Goal: Navigation & Orientation: Understand site structure

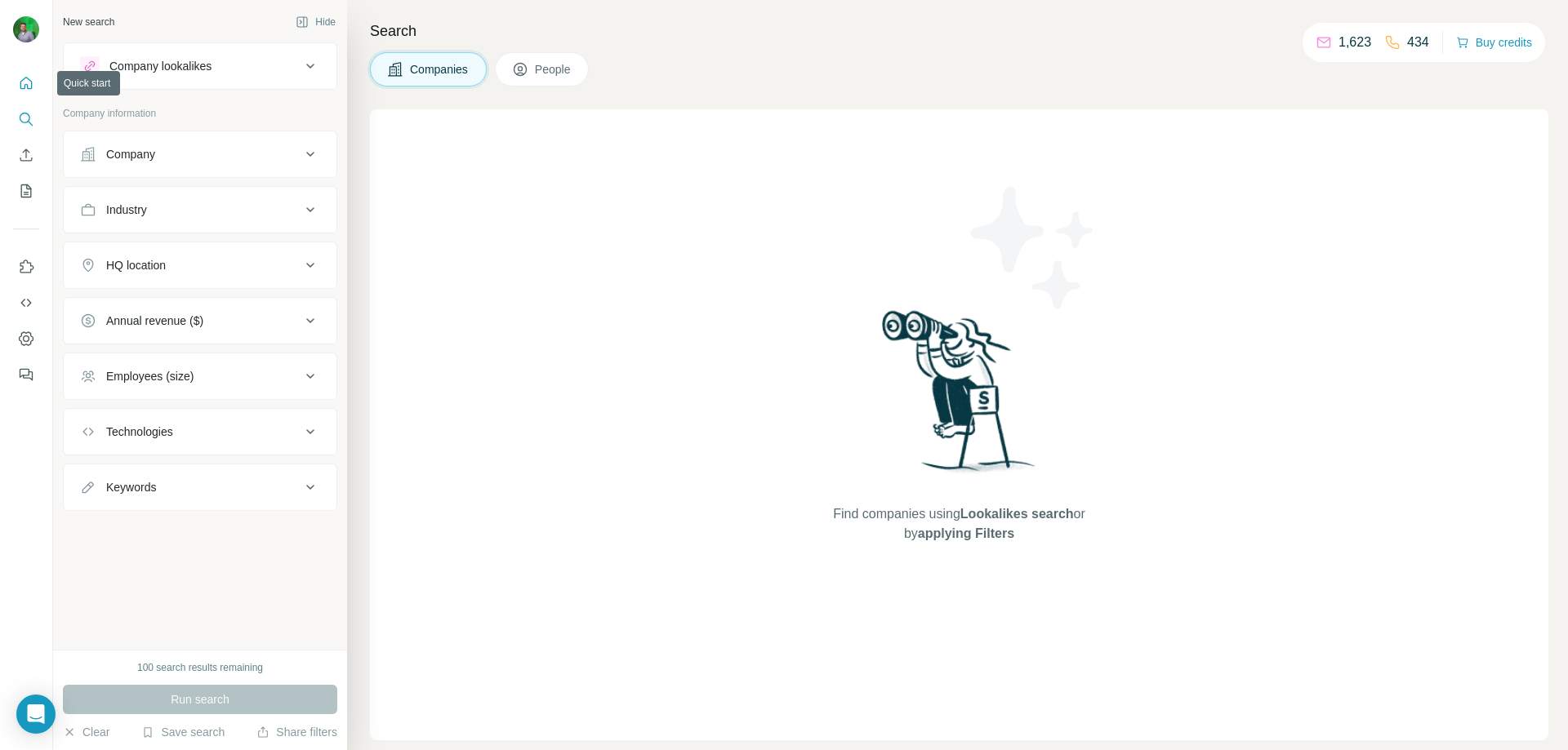
click at [26, 85] on icon "Quick start" at bounding box center [27, 83] width 13 height 13
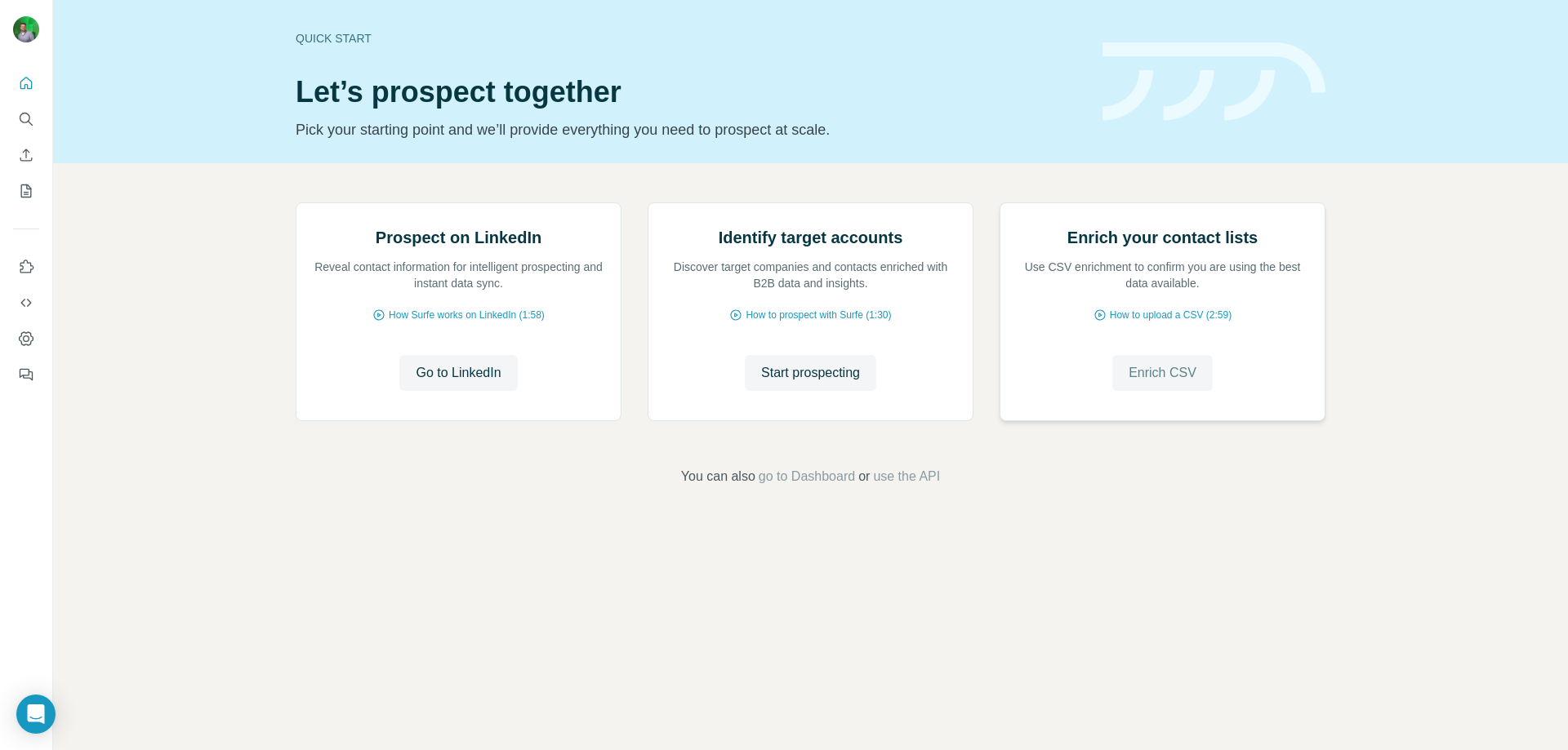
click at [1187, 383] on span "Enrich CSV" at bounding box center [1161, 373] width 67 height 20
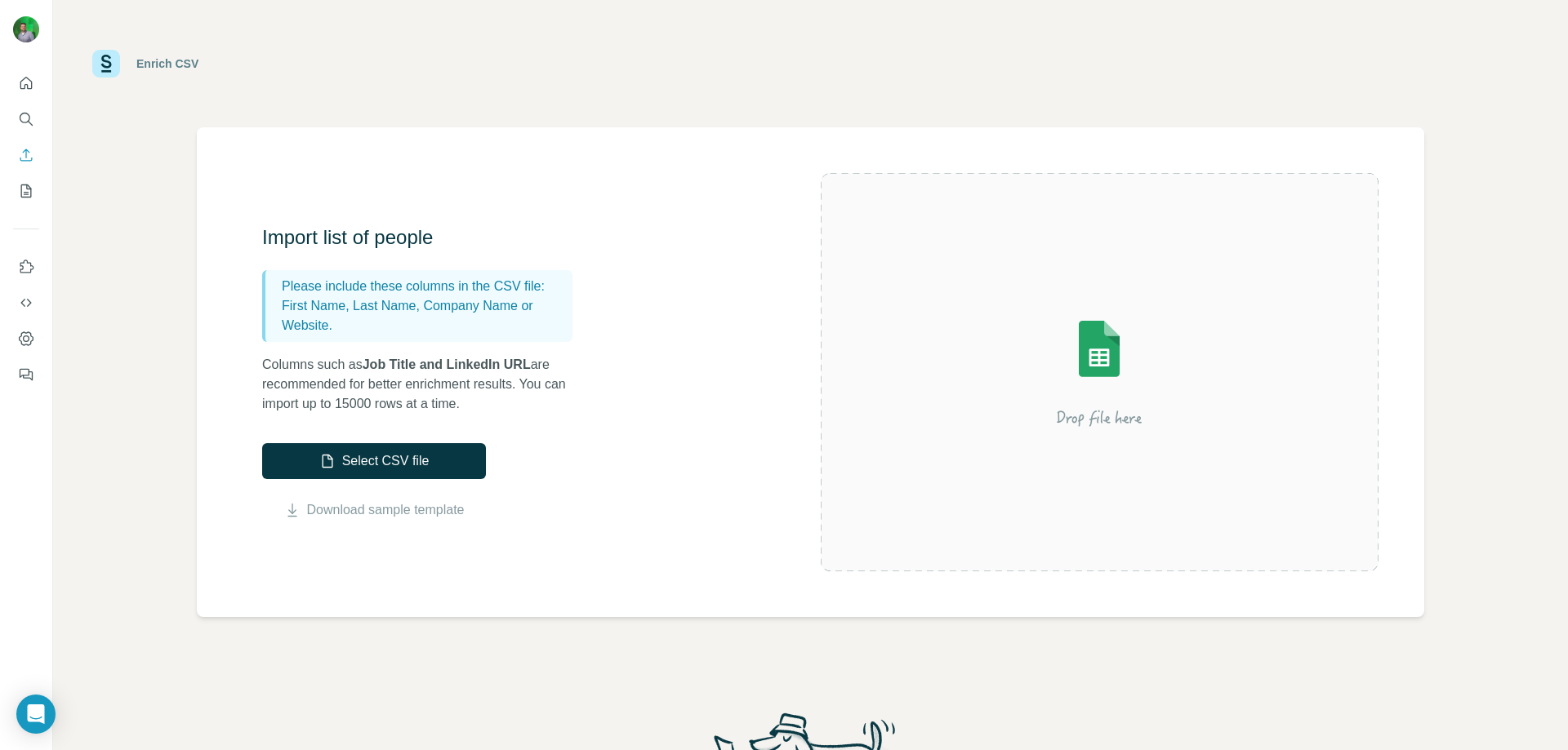
click at [102, 61] on img at bounding box center [106, 63] width 28 height 28
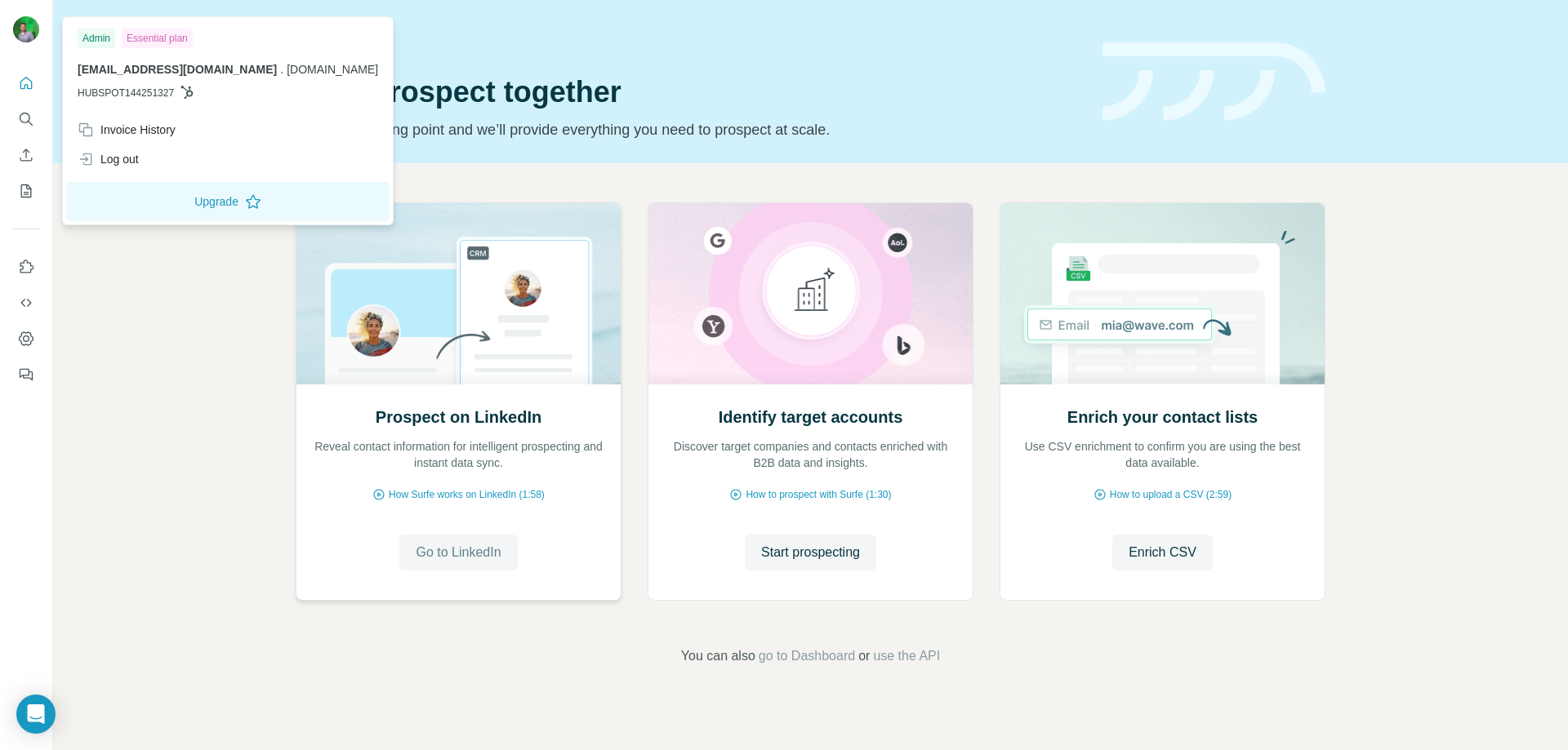
click at [471, 559] on span "Go to LinkedIn" at bounding box center [458, 553] width 85 height 20
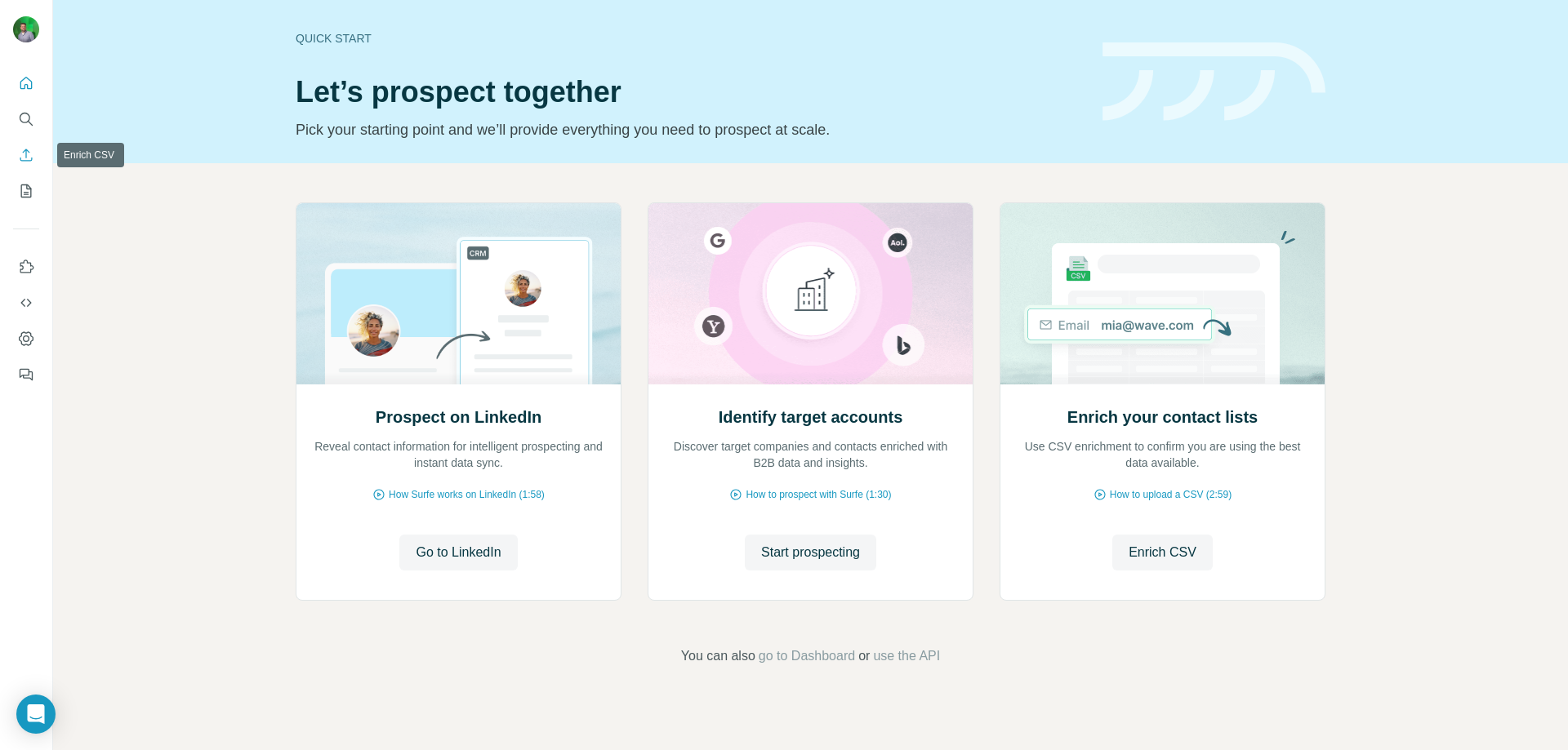
click at [26, 154] on icon "Enrich CSV" at bounding box center [27, 155] width 13 height 13
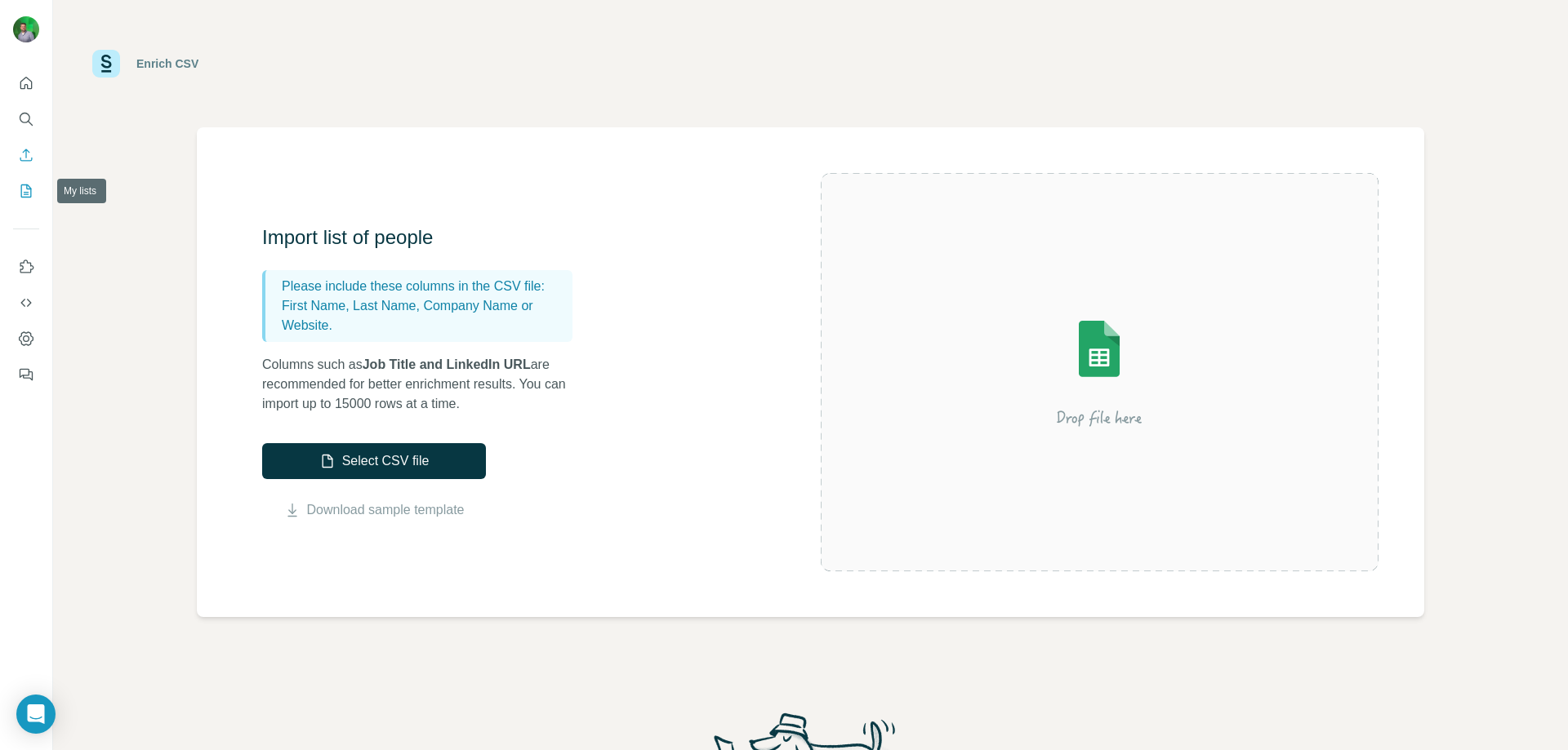
click at [22, 195] on icon "My lists" at bounding box center [26, 191] width 16 height 16
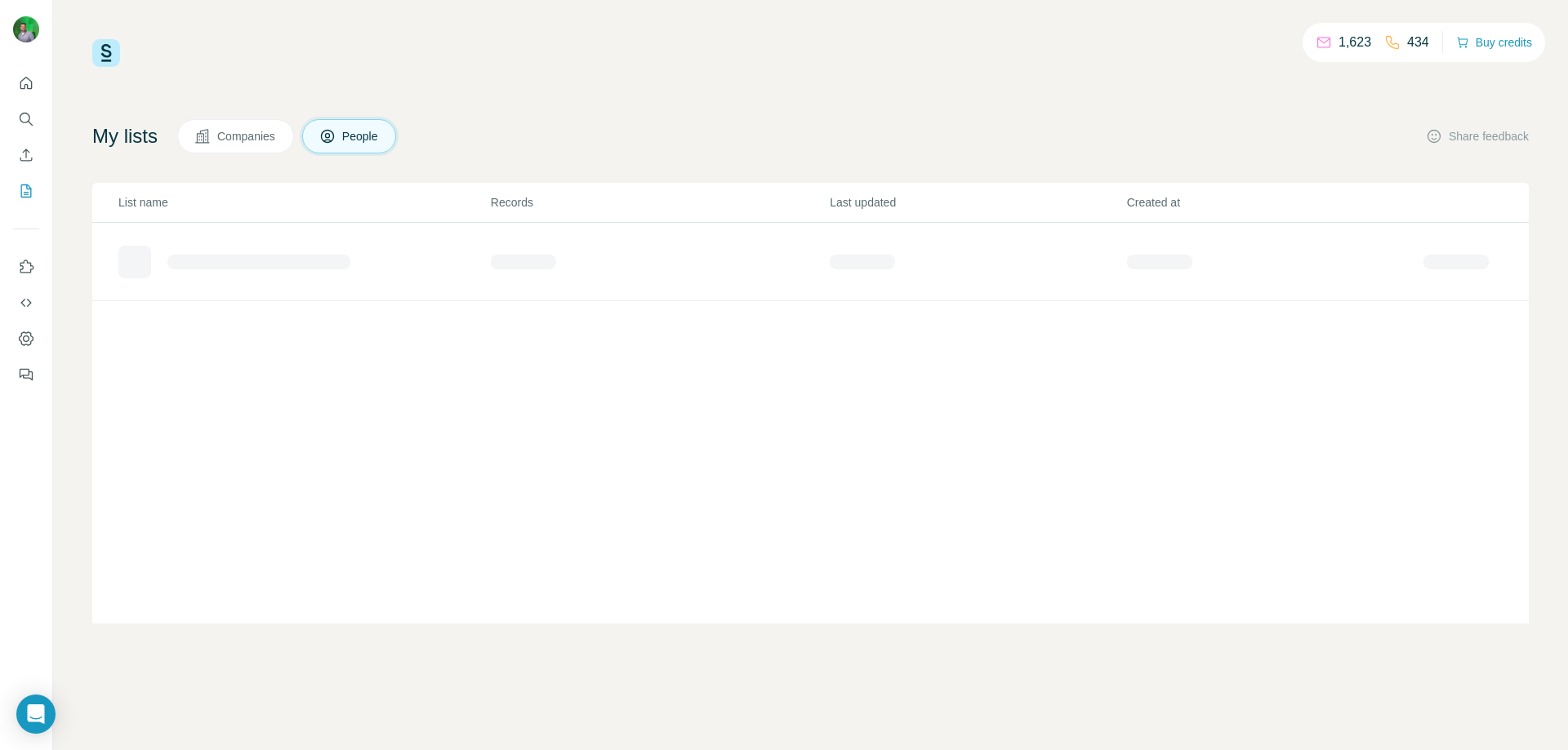
click at [255, 138] on span "Companies" at bounding box center [246, 137] width 59 height 16
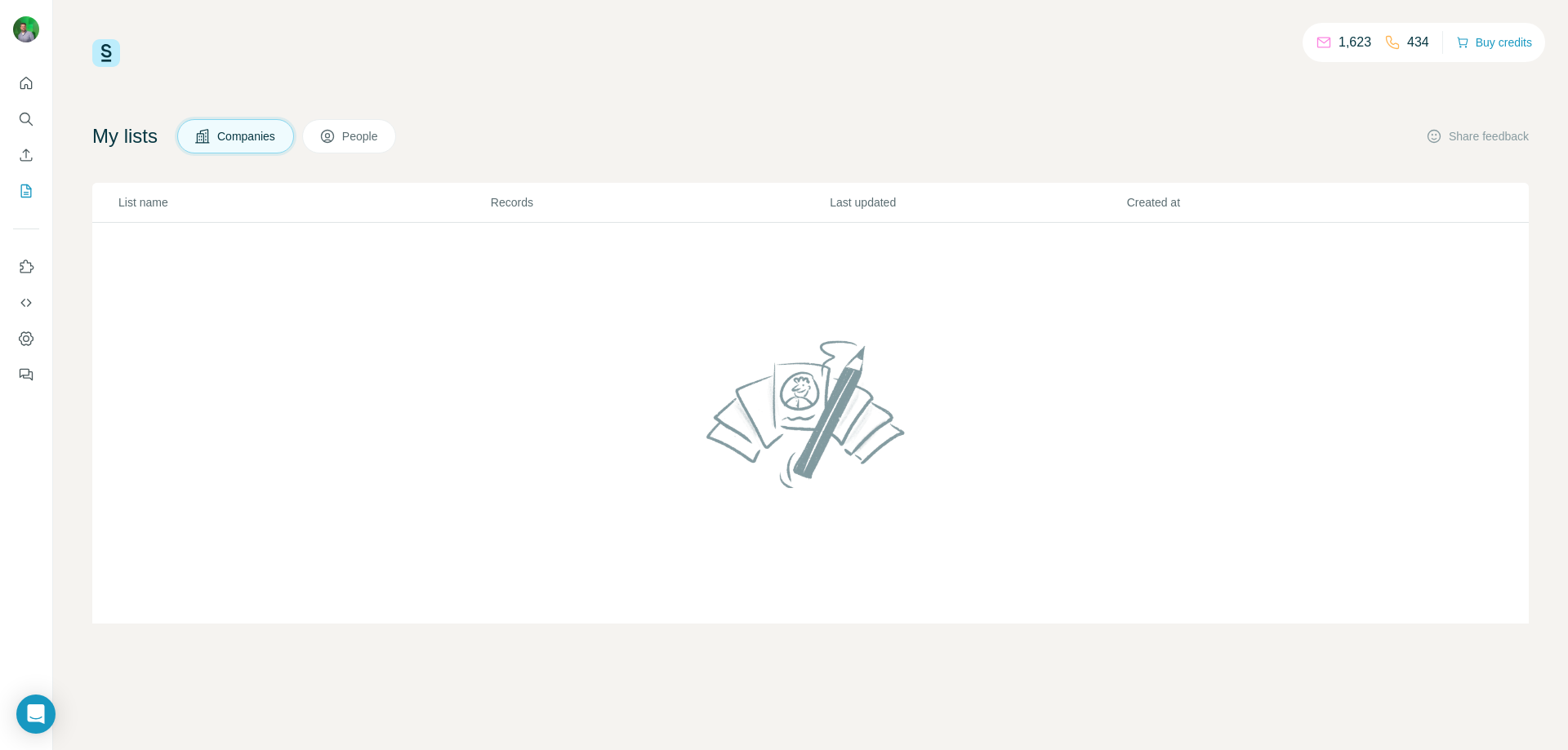
click at [376, 135] on span "People" at bounding box center [361, 137] width 38 height 16
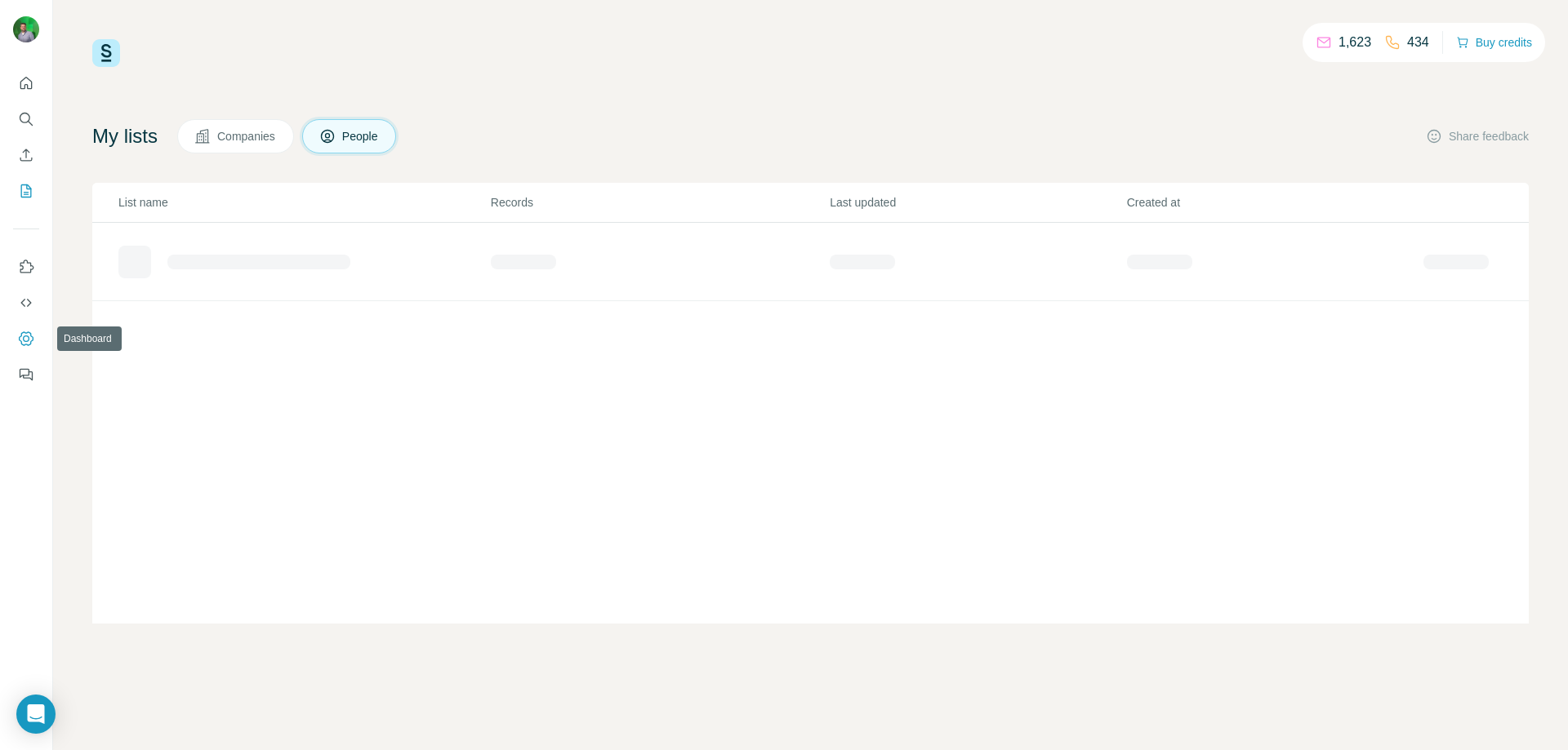
click at [29, 344] on icon "Dashboard" at bounding box center [26, 339] width 16 height 16
